Goal: Task Accomplishment & Management: Complete application form

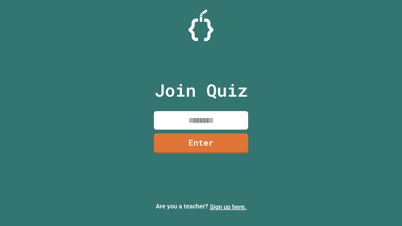
click at [228, 207] on link "Sign up here." at bounding box center [228, 207] width 37 height 8
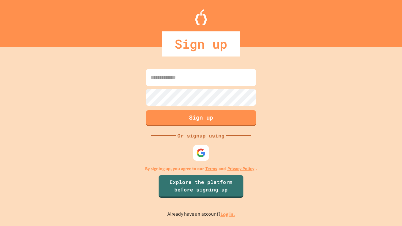
click at [228, 214] on link "Log in." at bounding box center [227, 214] width 14 height 7
